Goal: Task Accomplishment & Management: Manage account settings

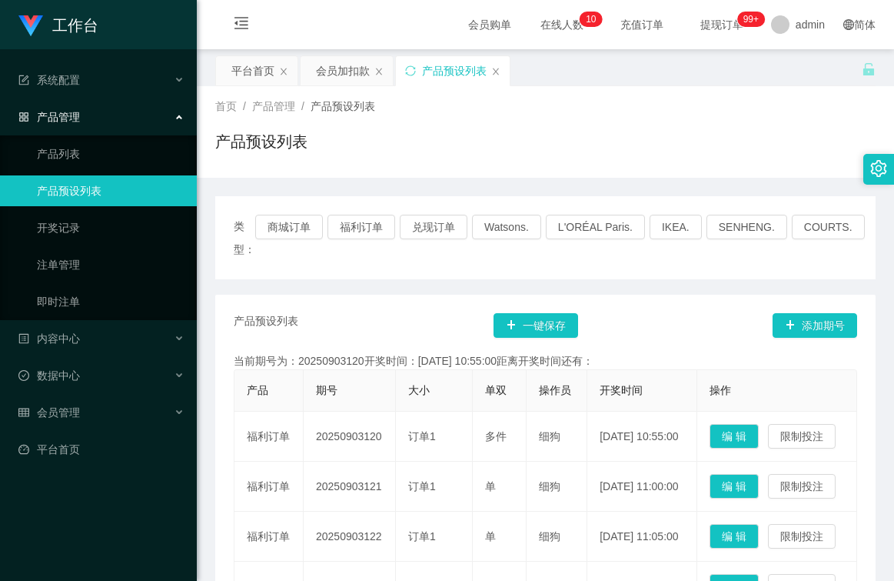
click at [381, 218] on button "福利订单" at bounding box center [362, 227] width 68 height 25
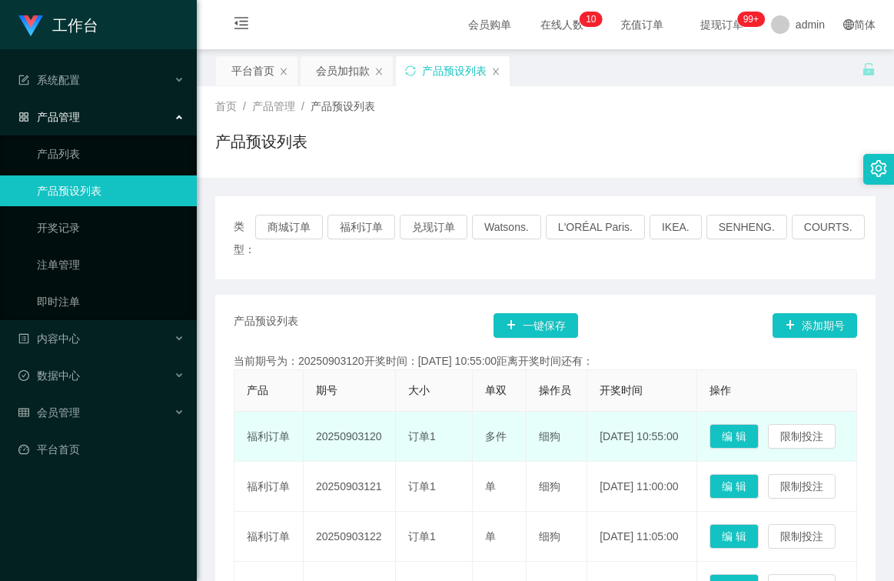
click at [371, 461] on td "20250903120" at bounding box center [350, 436] width 92 height 50
drag, startPoint x: 371, startPoint y: 464, endPoint x: 352, endPoint y: 465, distance: 18.5
copy td "20250903120"
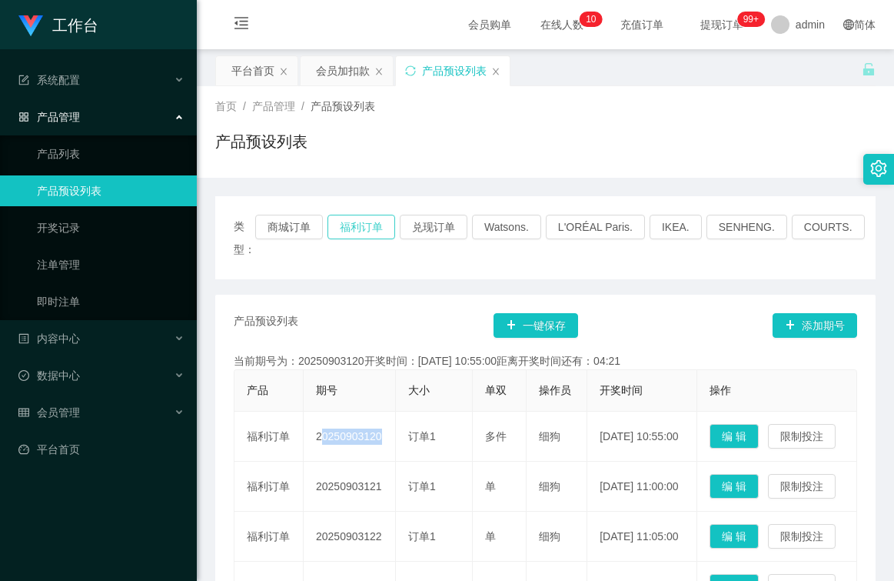
drag, startPoint x: 368, startPoint y: 219, endPoint x: 368, endPoint y: 231, distance: 12.3
click at [368, 221] on button "福利订单" at bounding box center [362, 227] width 68 height 25
click at [369, 225] on button "福利订单" at bounding box center [362, 227] width 68 height 25
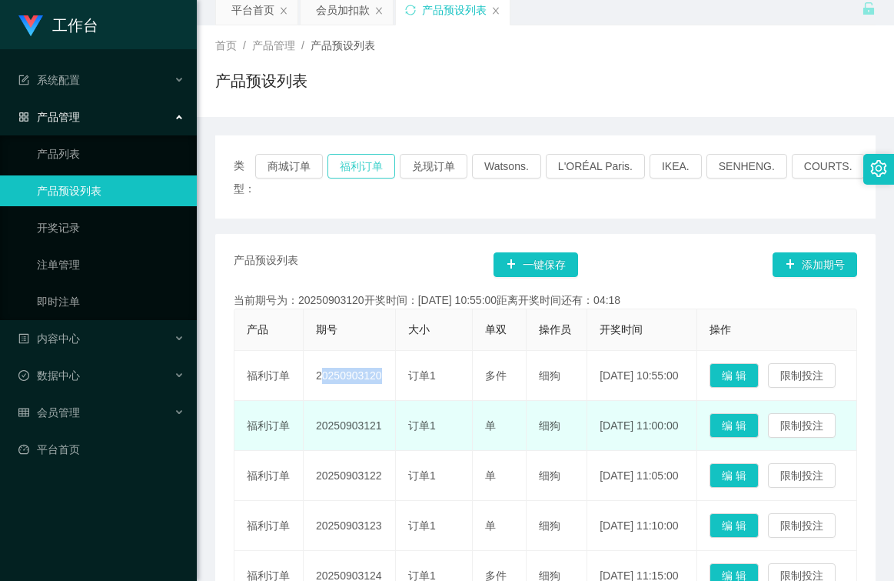
scroll to position [77, 0]
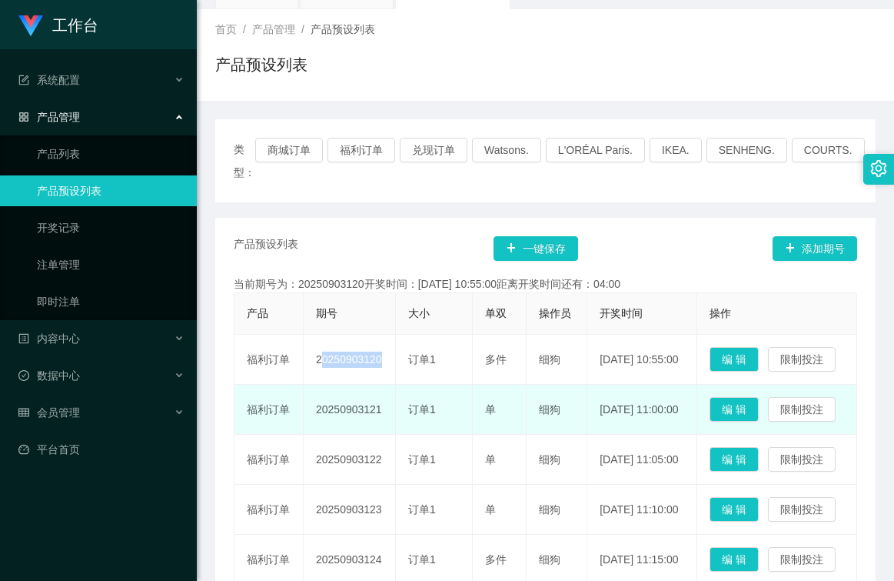
drag, startPoint x: 381, startPoint y: 461, endPoint x: 299, endPoint y: 461, distance: 82.3
click at [299, 435] on tr "福利订单 20250903121 订单1 单 细狗 [DATE] 11:00:00 编 辑 限制投注" at bounding box center [546, 410] width 623 height 50
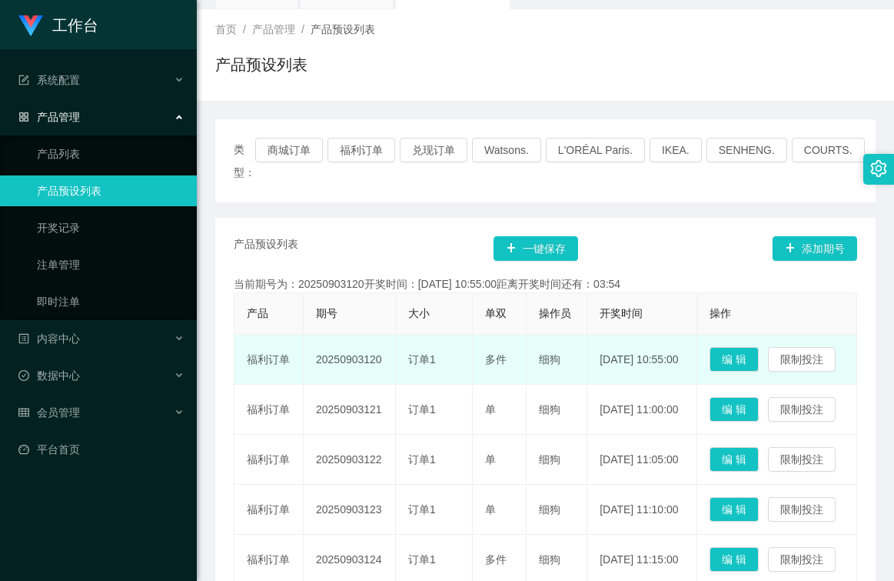
click at [385, 385] on td "20250903120" at bounding box center [350, 360] width 92 height 50
click at [381, 385] on td "20250903120" at bounding box center [350, 360] width 92 height 50
drag, startPoint x: 381, startPoint y: 389, endPoint x: 328, endPoint y: 391, distance: 53.9
click at [328, 385] on td "20250903120" at bounding box center [350, 360] width 92 height 50
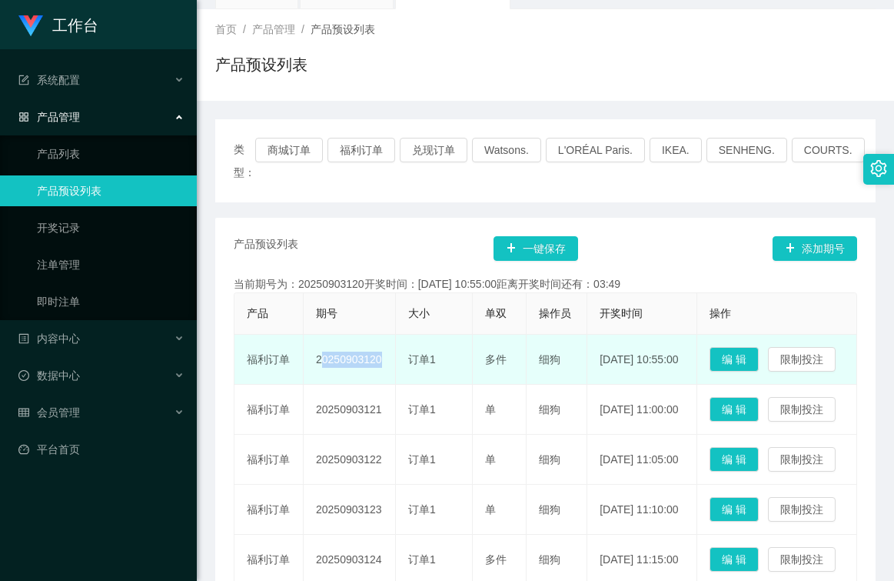
drag, startPoint x: 328, startPoint y: 391, endPoint x: 338, endPoint y: 388, distance: 10.7
copy td "20250903120"
click at [370, 385] on td "20250903120" at bounding box center [350, 360] width 92 height 50
drag, startPoint x: 379, startPoint y: 386, endPoint x: 318, endPoint y: 388, distance: 61.6
click at [318, 385] on td "20250903120" at bounding box center [350, 360] width 92 height 50
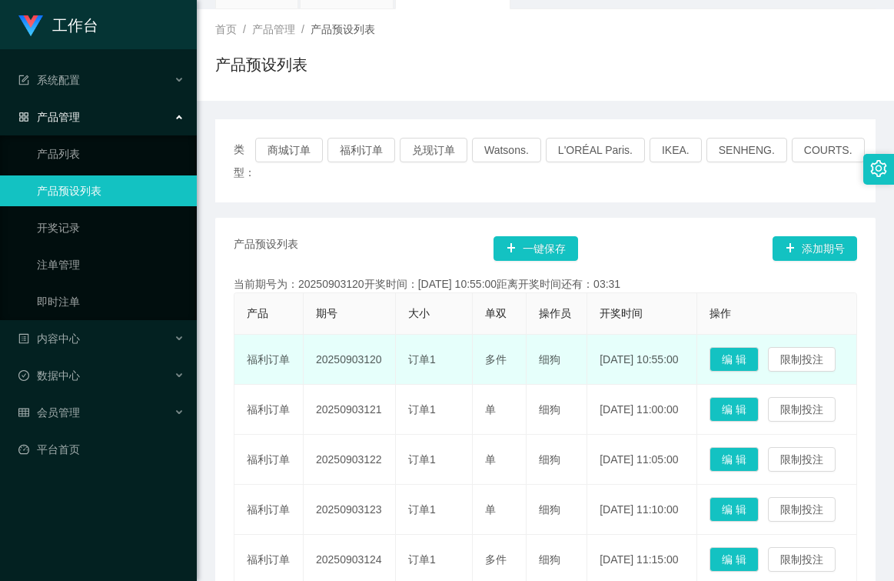
drag, startPoint x: 318, startPoint y: 388, endPoint x: 355, endPoint y: 383, distance: 37.3
copy td "20250903120"
click at [385, 385] on td "20250903120" at bounding box center [350, 360] width 92 height 50
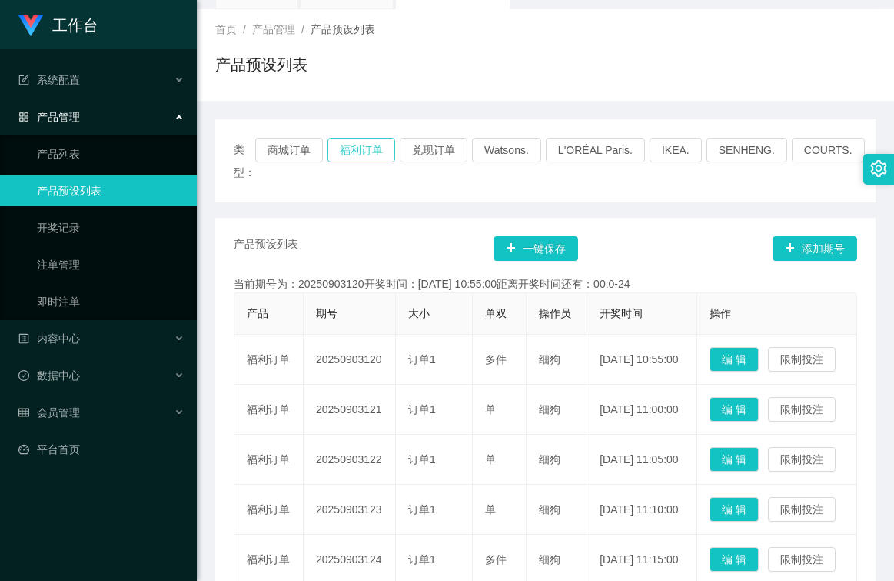
click at [361, 148] on button "福利订单" at bounding box center [362, 150] width 68 height 25
click at [62, 407] on span "会员管理" at bounding box center [49, 412] width 62 height 12
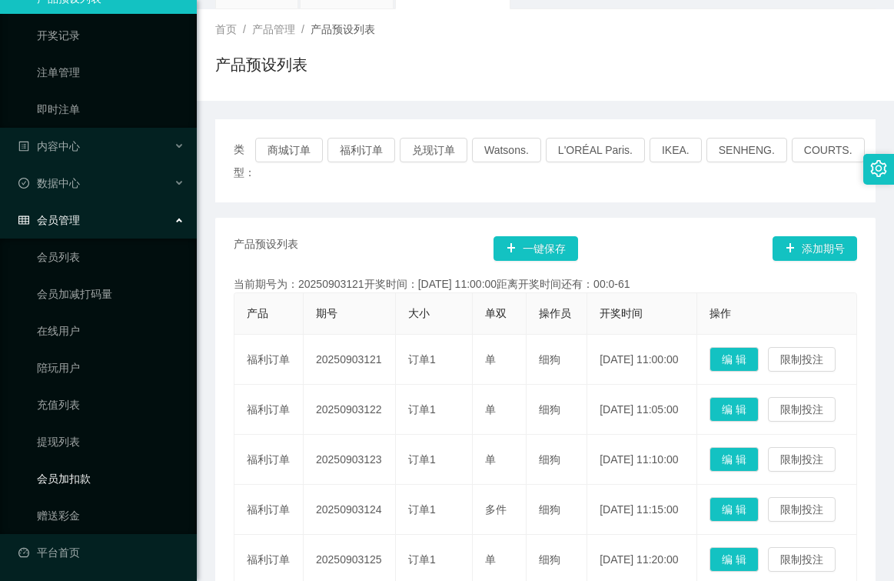
scroll to position [195, 0]
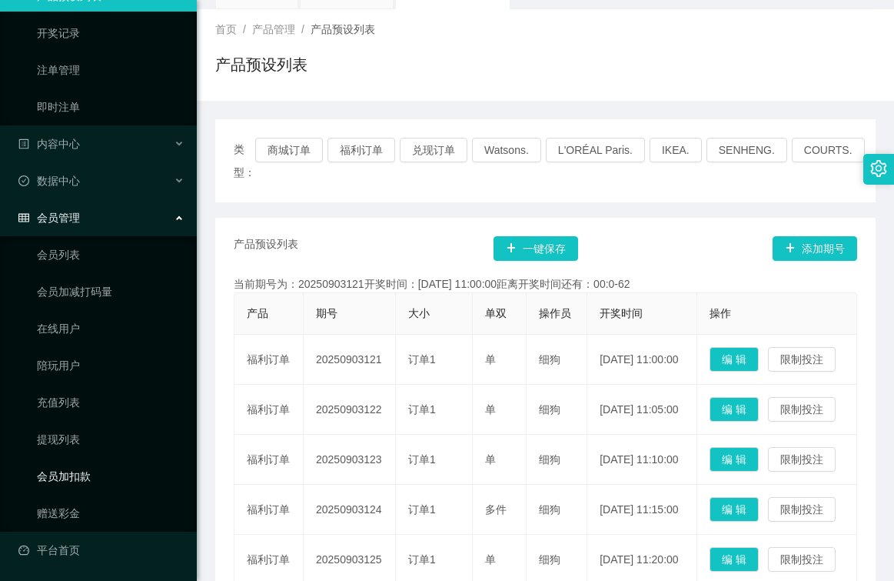
drag, startPoint x: 72, startPoint y: 471, endPoint x: 87, endPoint y: 475, distance: 15.1
click at [72, 471] on link "会员加扣款" at bounding box center [111, 476] width 148 height 31
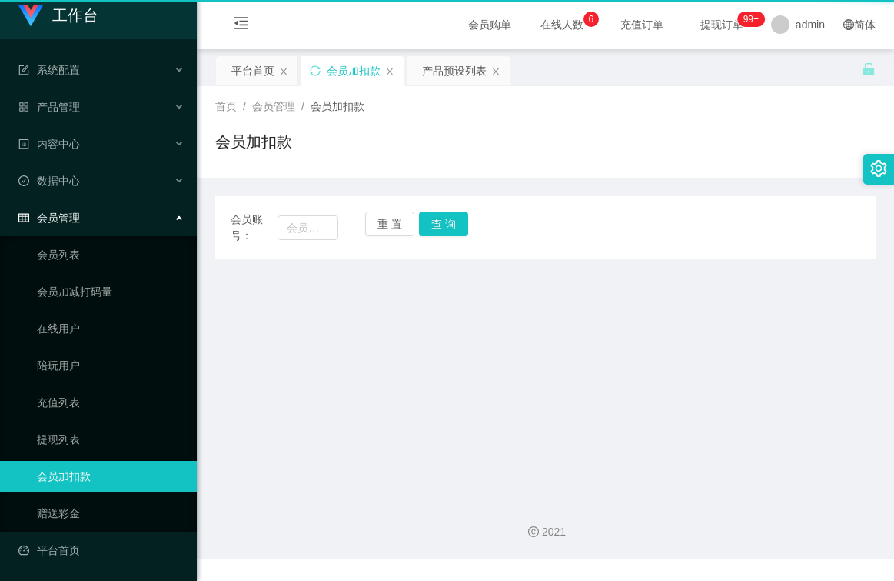
scroll to position [10, 0]
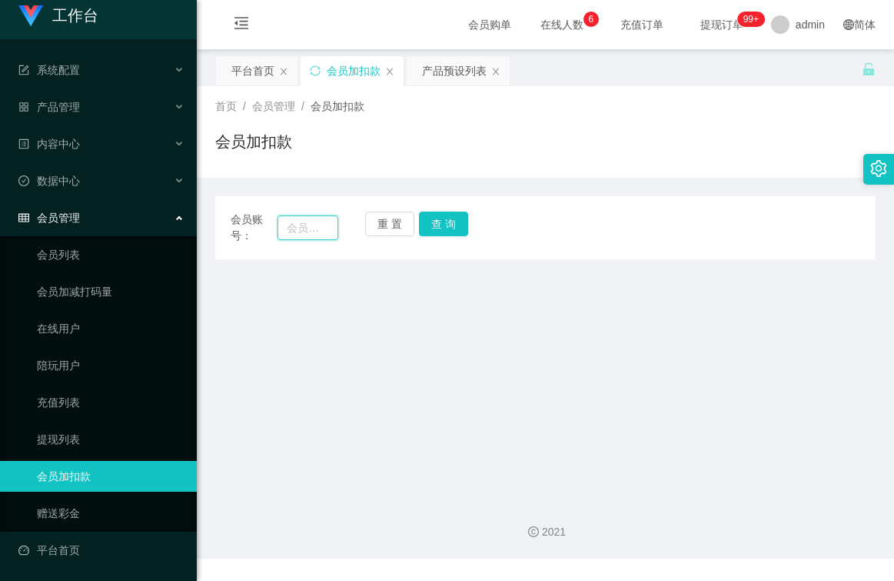
click at [325, 226] on input "text" at bounding box center [308, 227] width 61 height 25
drag, startPoint x: 102, startPoint y: 475, endPoint x: 122, endPoint y: 462, distance: 24.5
click at [102, 475] on link "会员加扣款" at bounding box center [111, 476] width 148 height 31
click at [328, 225] on input "text" at bounding box center [308, 227] width 61 height 25
type input "p"
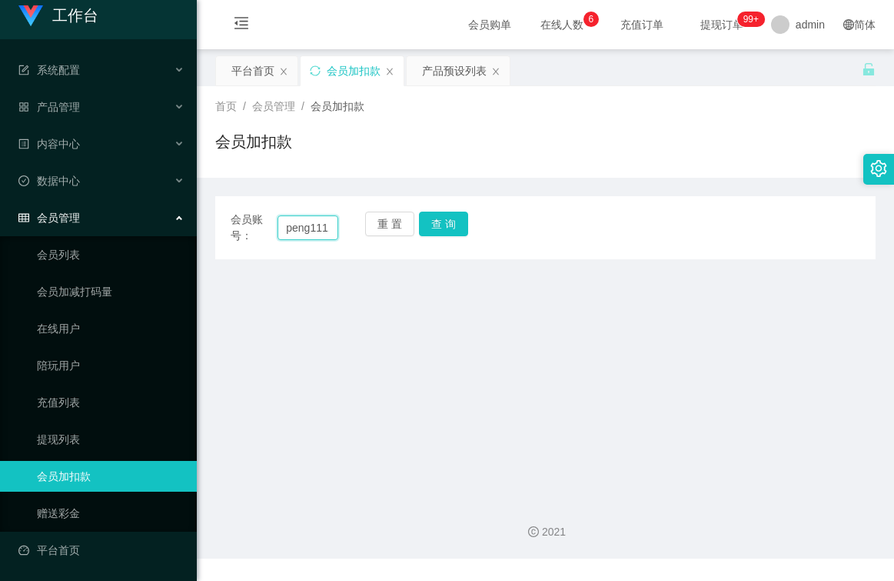
scroll to position [0, 6]
type input "peng1111"
click at [434, 223] on button "查 询" at bounding box center [443, 223] width 49 height 25
